Goal: Find contact information: Find contact information

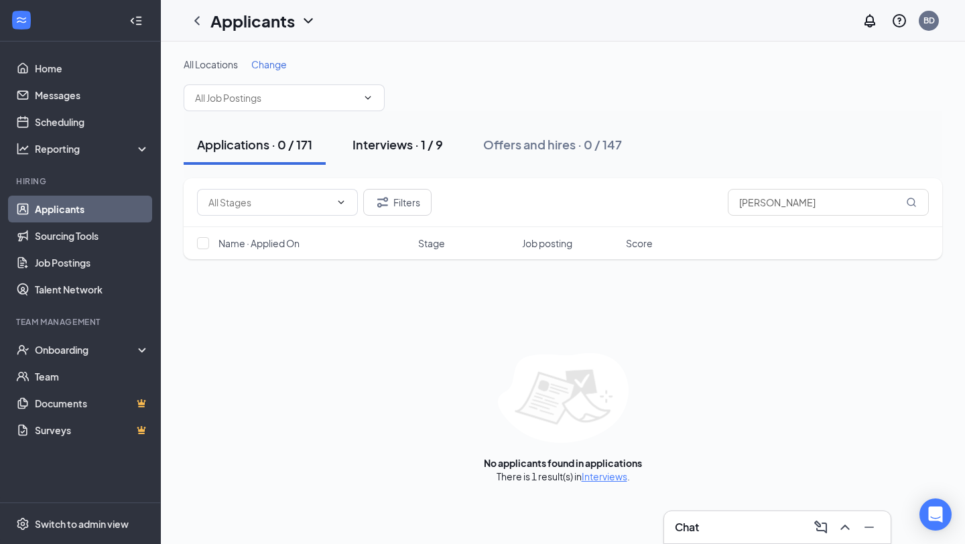
click at [381, 144] on div "Interviews · 1 / 9" at bounding box center [398, 144] width 90 height 17
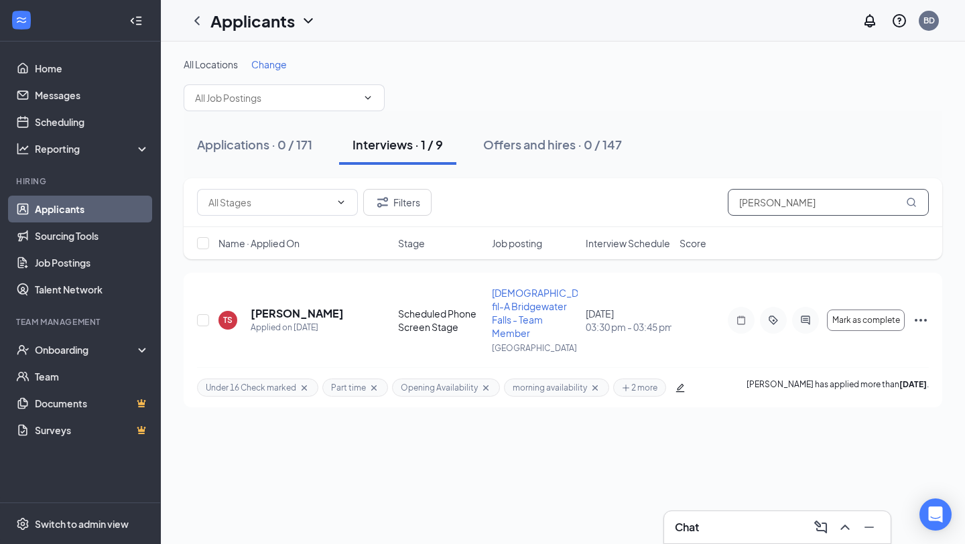
click at [801, 206] on input "[PERSON_NAME]" at bounding box center [828, 202] width 201 height 27
type input "]"
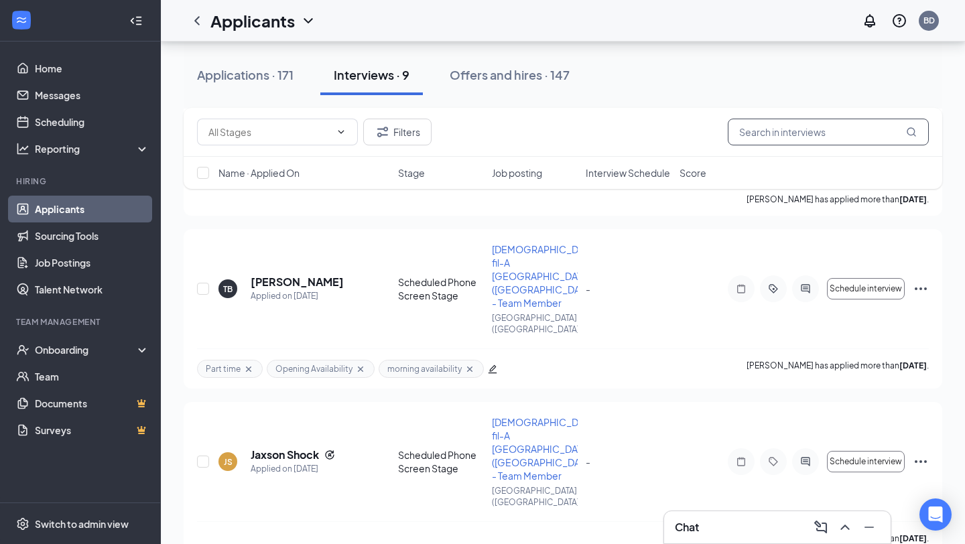
scroll to position [924, 0]
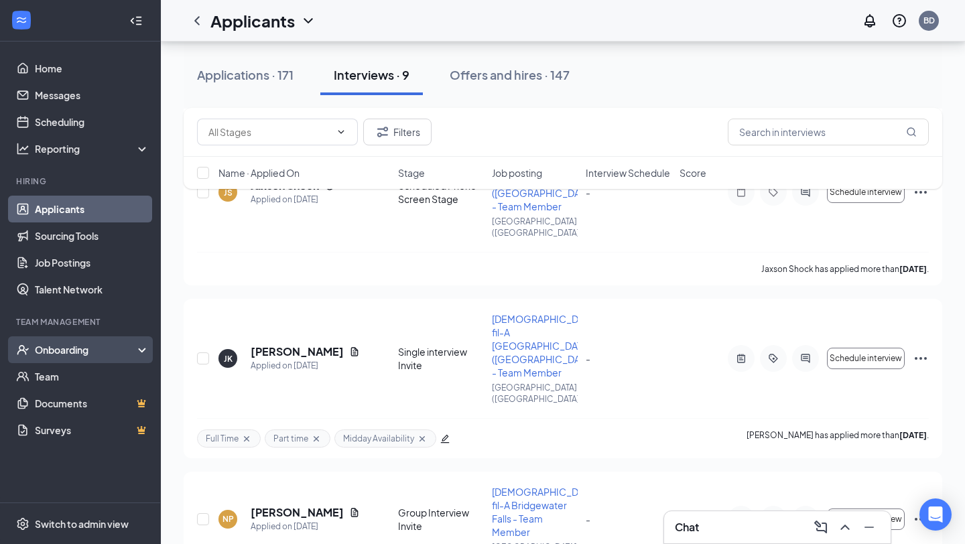
click at [71, 357] on div "Onboarding" at bounding box center [80, 349] width 161 height 27
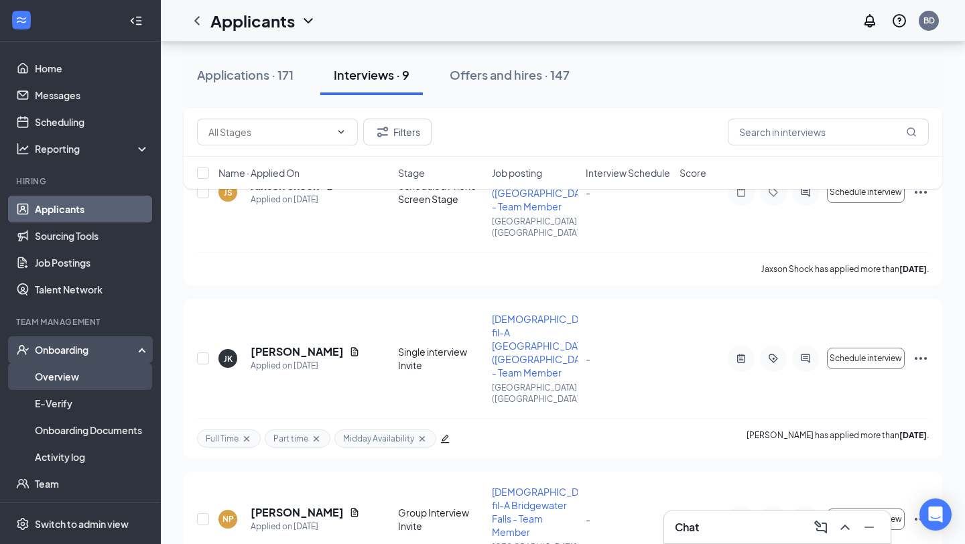
click at [75, 375] on link "Overview" at bounding box center [92, 376] width 115 height 27
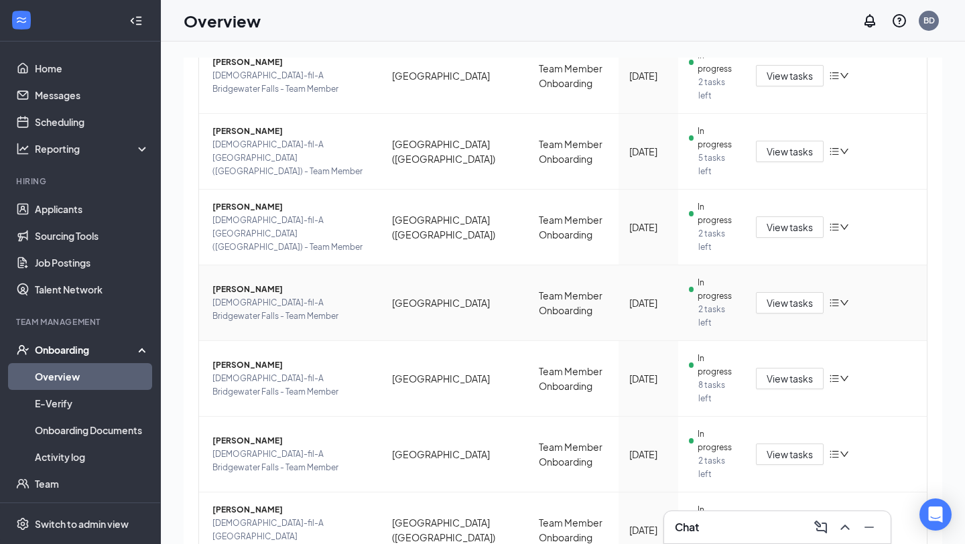
scroll to position [272, 0]
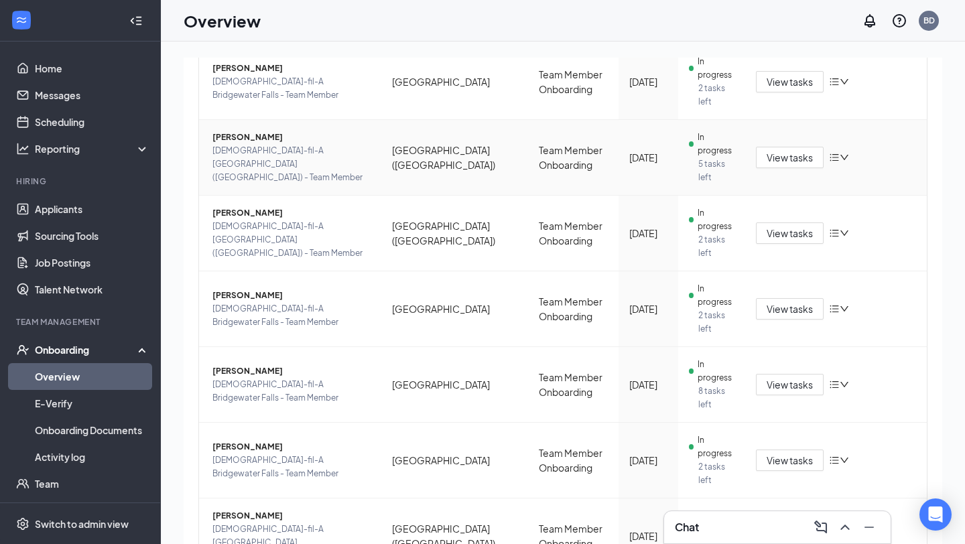
click at [245, 144] on span "[PERSON_NAME]" at bounding box center [291, 137] width 158 height 13
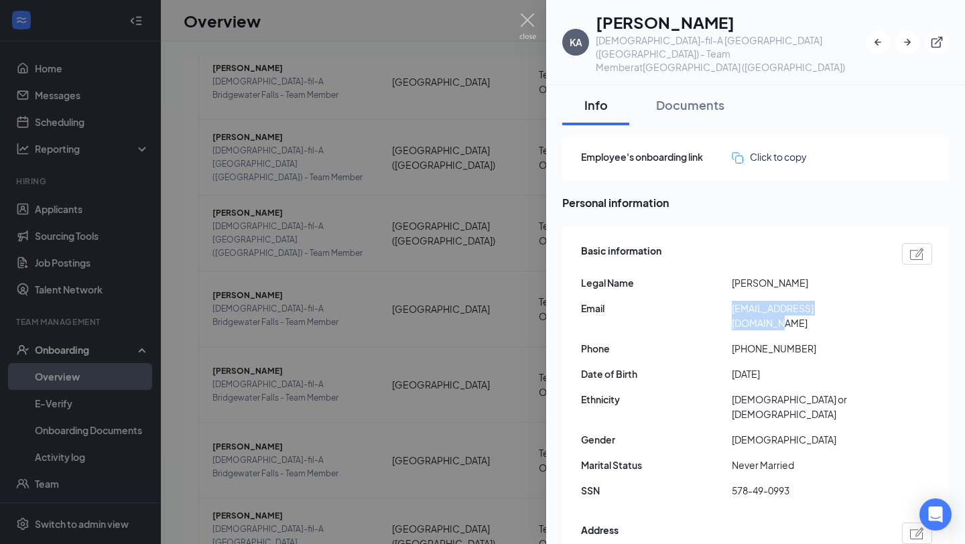
drag, startPoint x: 865, startPoint y: 280, endPoint x: 694, endPoint y: 283, distance: 171.0
click at [694, 301] on div "Email [EMAIL_ADDRESS][DOMAIN_NAME]" at bounding box center [756, 315] width 351 height 29
copy div "[EMAIL_ADDRESS][DOMAIN_NAME]"
